Goal: Task Accomplishment & Management: Complete application form

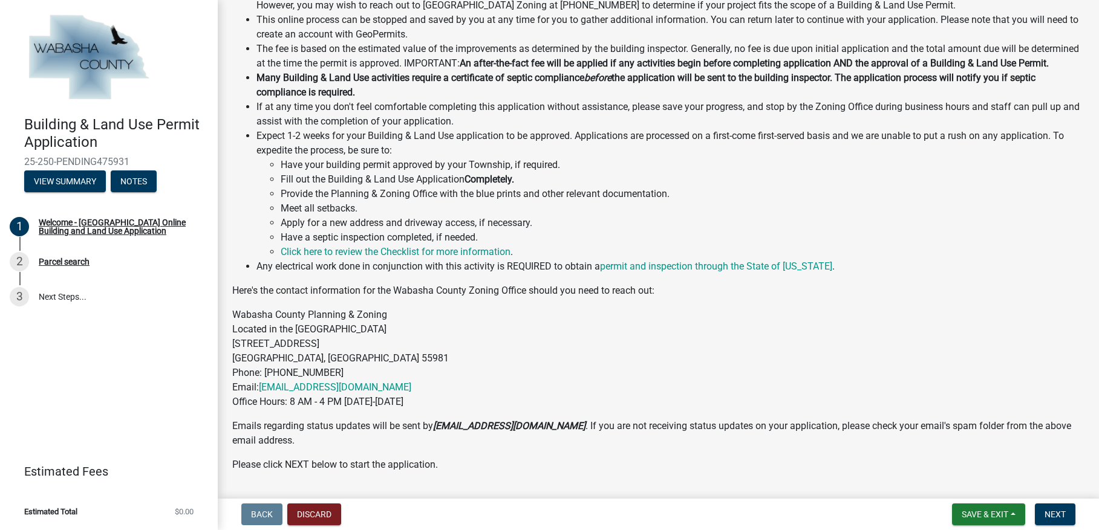
scroll to position [351, 0]
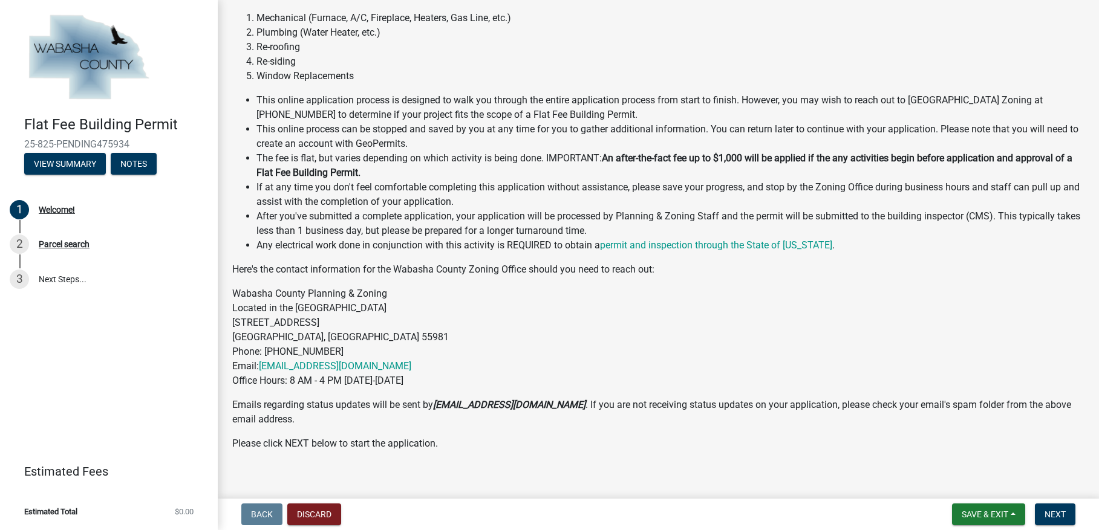
scroll to position [128, 0]
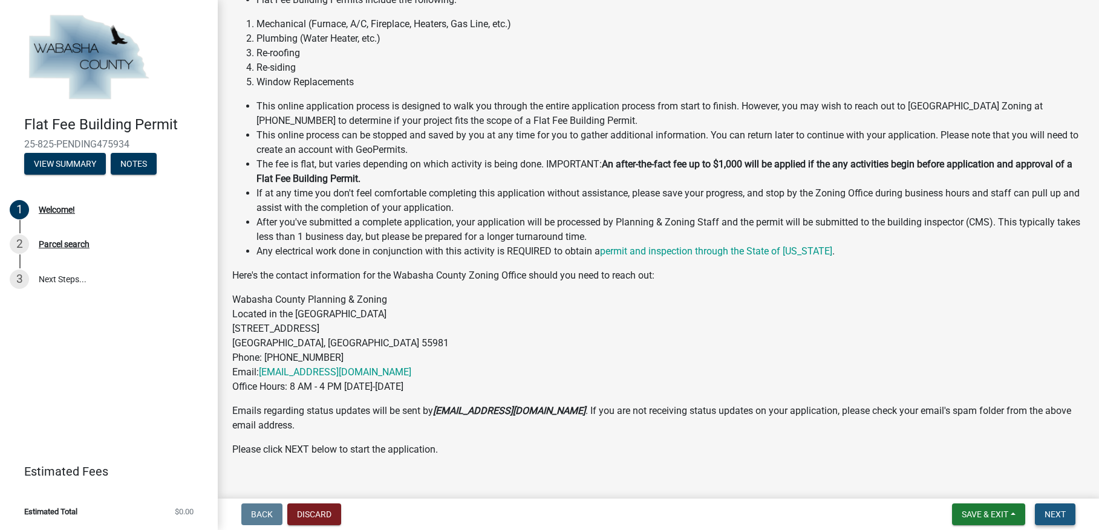
click at [1054, 513] on span "Next" at bounding box center [1054, 515] width 21 height 10
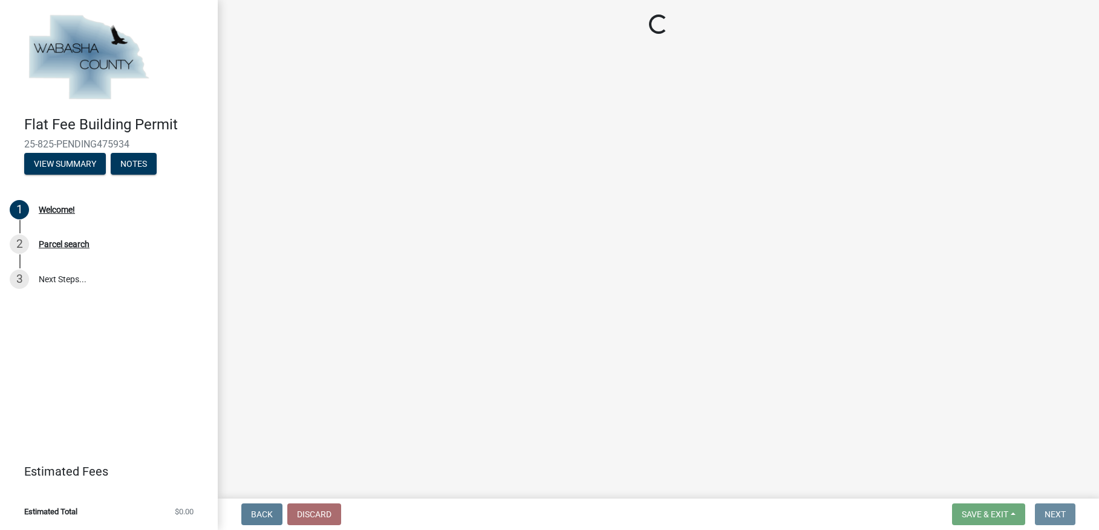
scroll to position [0, 0]
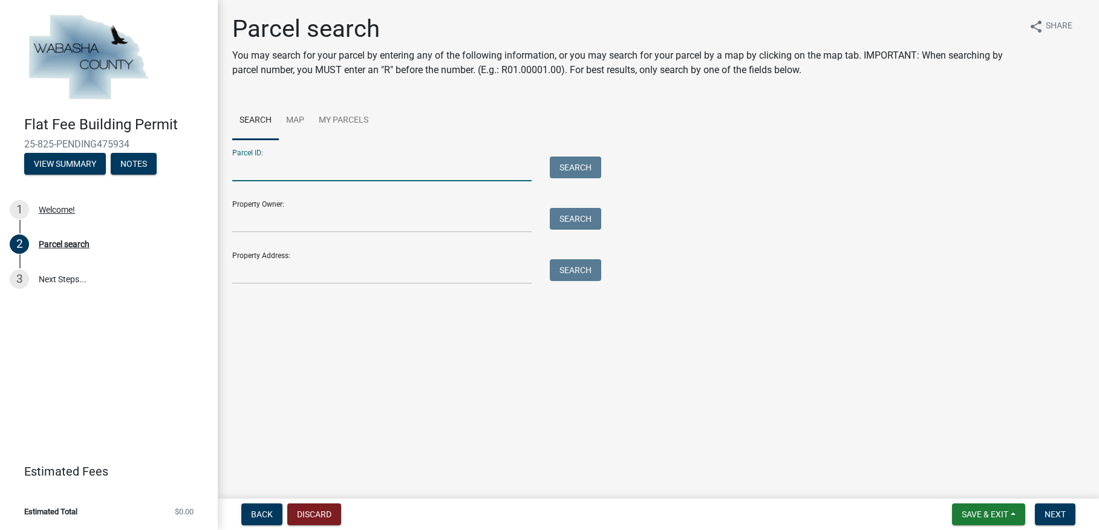
click at [272, 171] on input "Parcel ID:" at bounding box center [381, 169] width 299 height 25
click at [269, 276] on input "Property Address:" at bounding box center [381, 271] width 299 height 25
click at [261, 279] on input "Property Address:" at bounding box center [381, 271] width 299 height 25
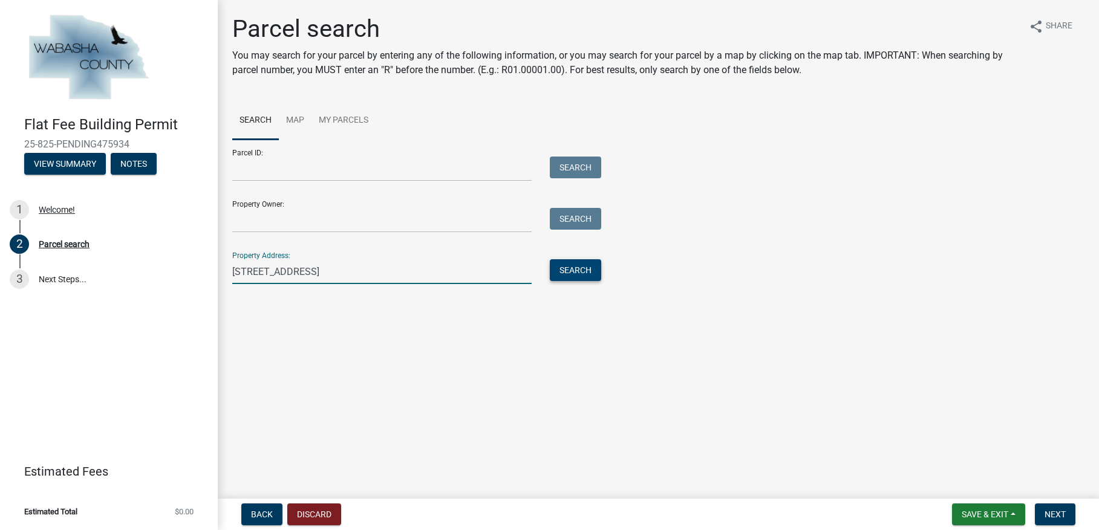
type input "224 HIAWATHA DR"
click at [556, 272] on button "Search" at bounding box center [575, 270] width 51 height 22
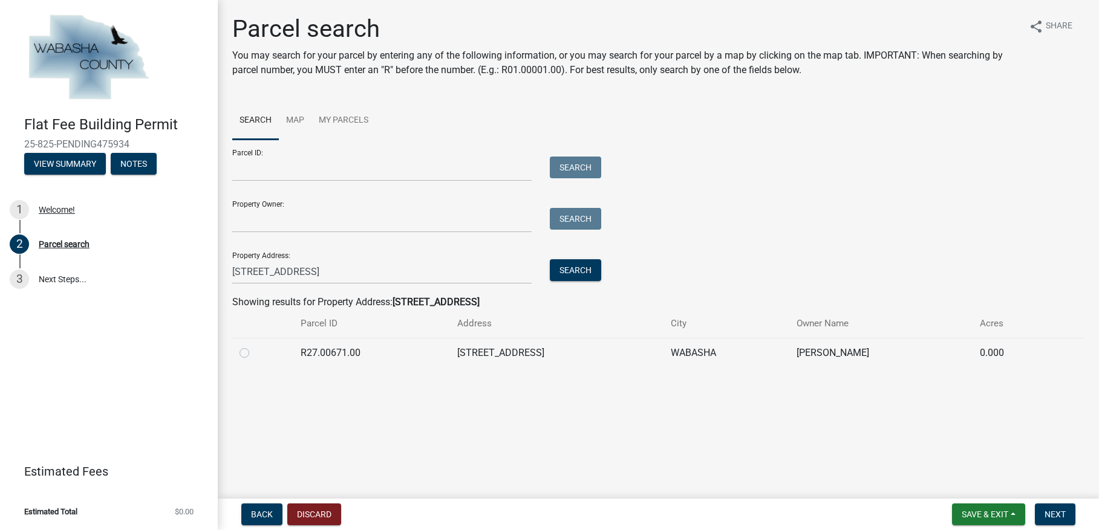
click at [254, 346] on label at bounding box center [254, 346] width 0 height 0
click at [254, 354] on input "radio" at bounding box center [258, 350] width 8 height 8
radio input "true"
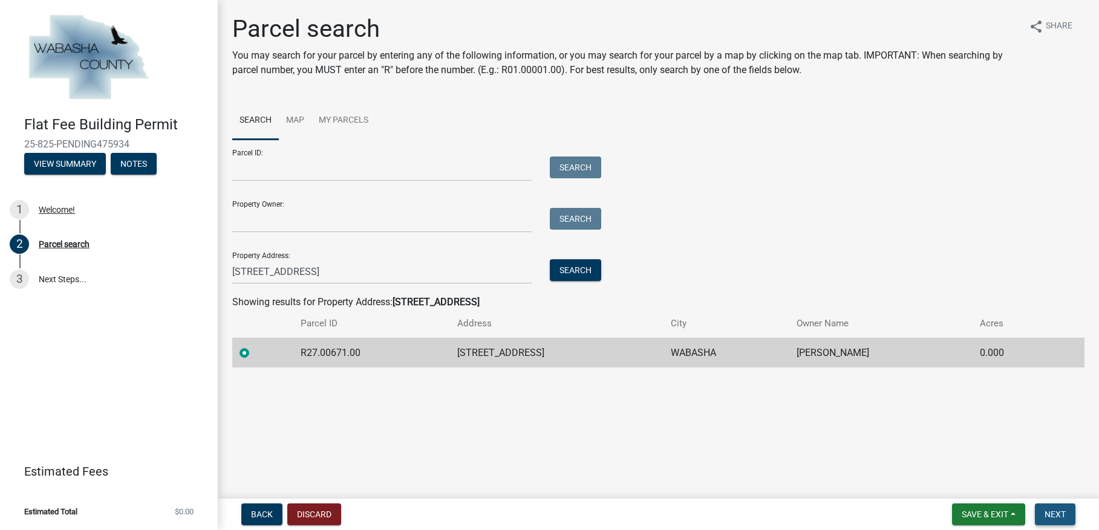
click at [1050, 515] on span "Next" at bounding box center [1054, 515] width 21 height 10
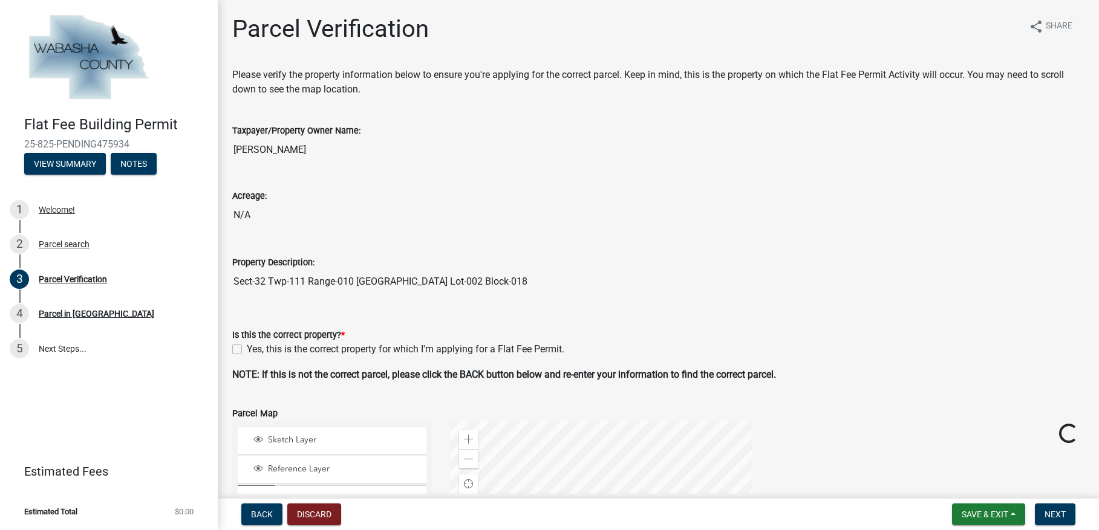
click at [247, 352] on label "Yes, this is the correct property for which I'm applying for a Flat Fee Permit." at bounding box center [405, 349] width 317 height 15
click at [247, 350] on input "Yes, this is the correct property for which I'm applying for a Flat Fee Permit." at bounding box center [251, 346] width 8 height 8
checkbox input "true"
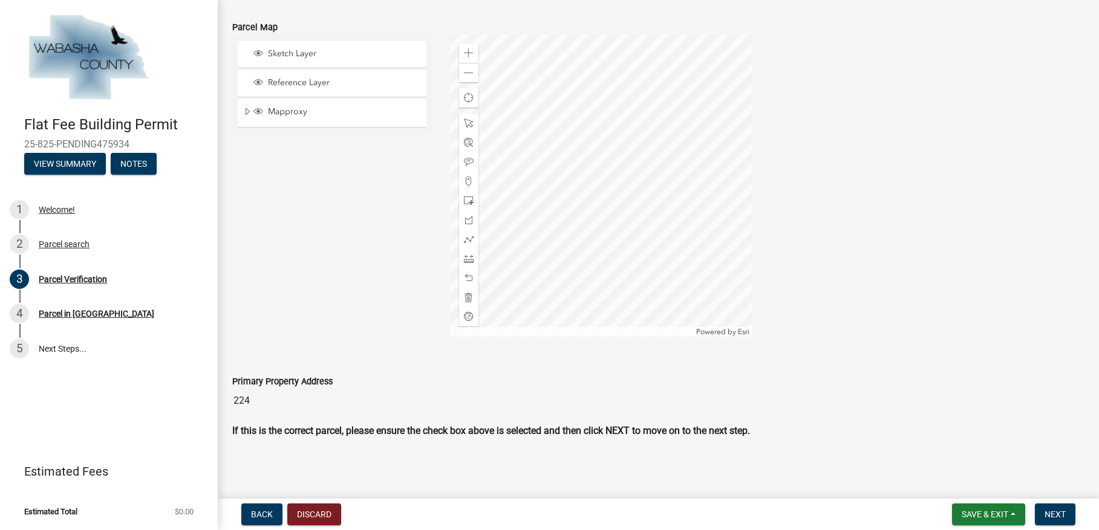
scroll to position [388, 0]
click at [1057, 510] on span "Next" at bounding box center [1054, 515] width 21 height 10
